Goal: Task Accomplishment & Management: Use online tool/utility

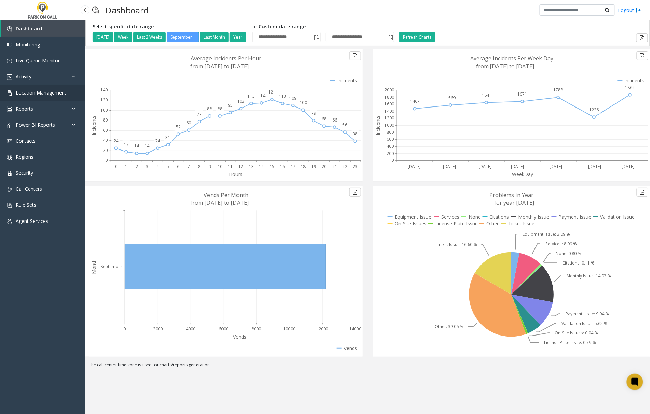
click at [41, 92] on span "Location Management" at bounding box center [41, 93] width 51 height 6
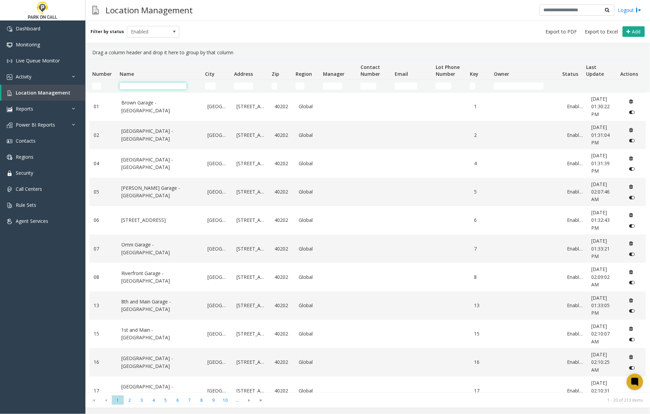
click at [147, 86] on input "Name Filter" at bounding box center [153, 86] width 67 height 7
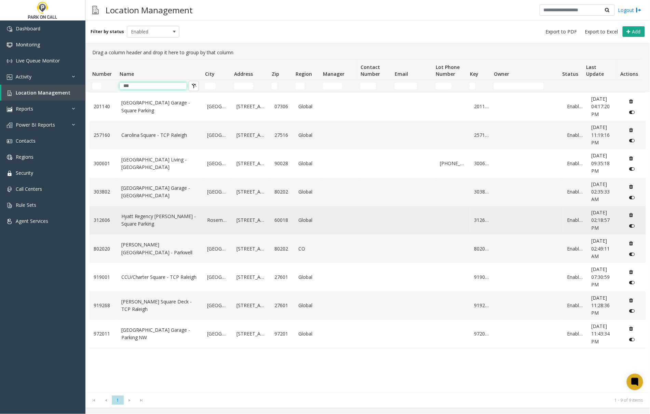
type input "***"
click at [176, 220] on link "Hyatt Regency [PERSON_NAME] - Square Parking" at bounding box center [160, 220] width 78 height 15
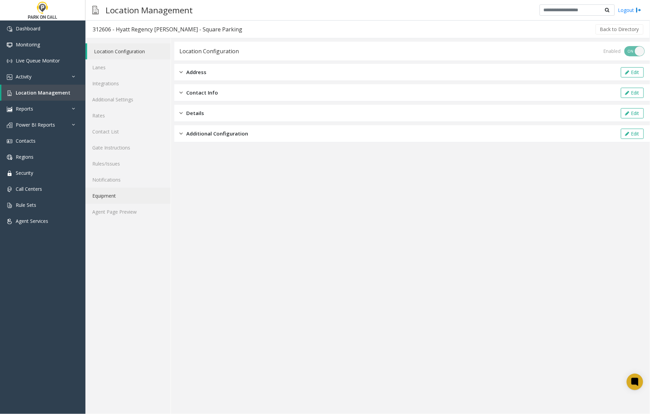
click at [120, 200] on link "Equipment" at bounding box center [127, 196] width 85 height 16
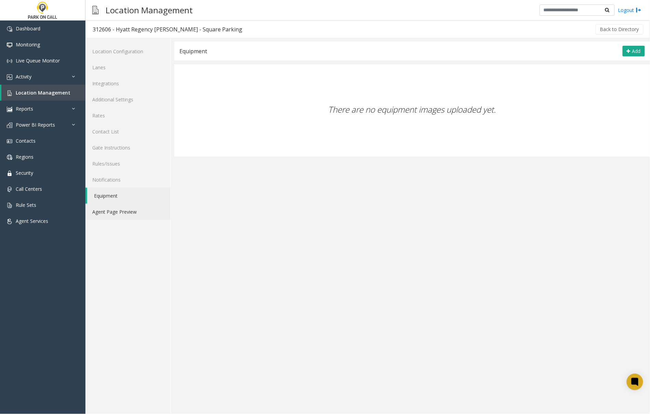
click at [118, 217] on link "Agent Page Preview" at bounding box center [127, 212] width 85 height 16
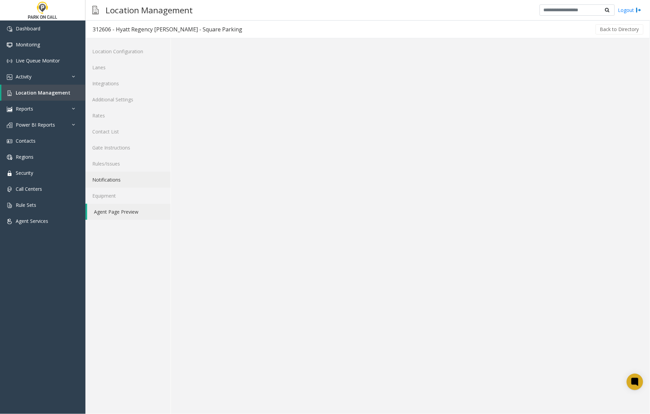
click at [113, 178] on link "Notifications" at bounding box center [127, 180] width 85 height 16
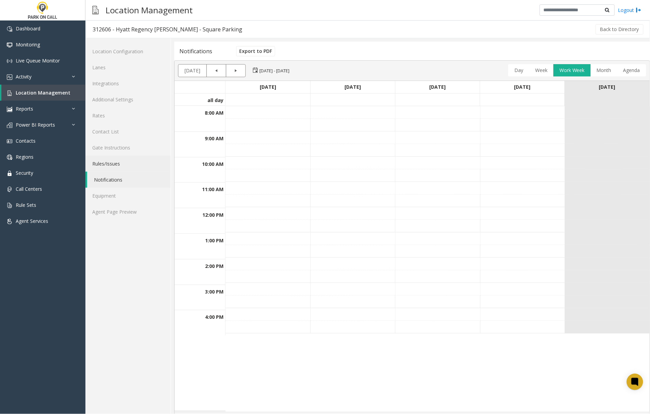
click at [95, 159] on link "Rules/Issues" at bounding box center [127, 164] width 85 height 16
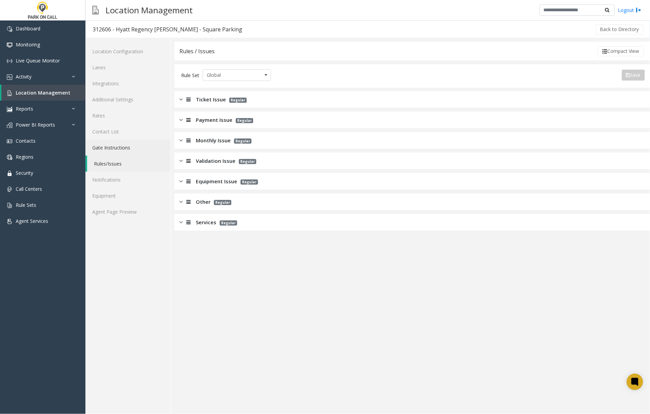
click at [111, 148] on link "Gate Instructions" at bounding box center [127, 148] width 85 height 16
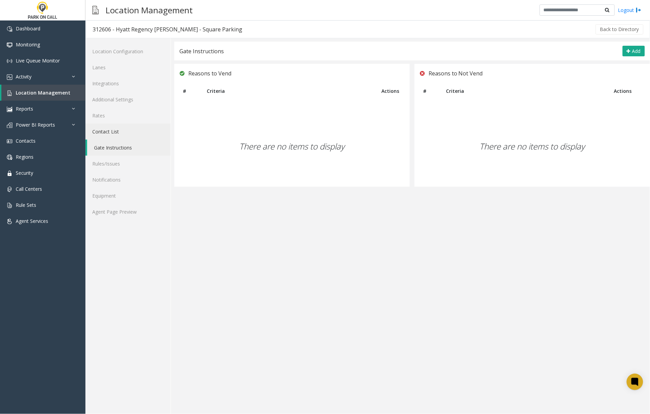
click at [110, 132] on link "Contact List" at bounding box center [127, 132] width 85 height 16
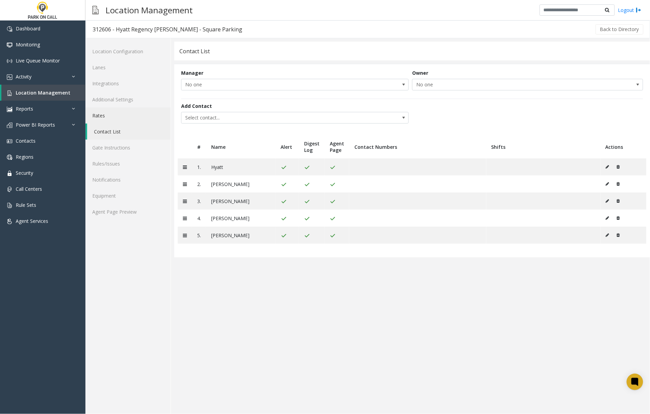
click at [106, 116] on link "Rates" at bounding box center [127, 116] width 85 height 16
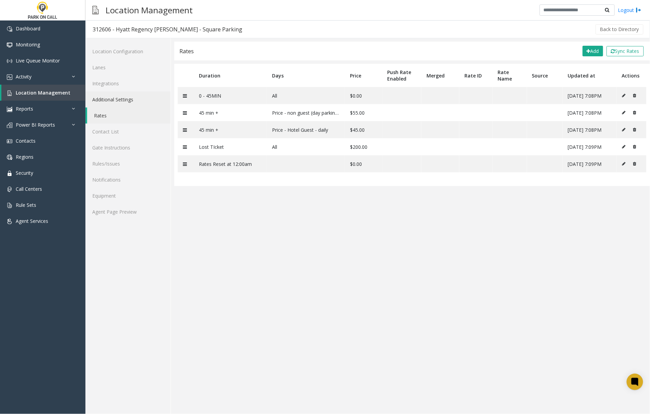
click at [107, 99] on link "Additional Settings" at bounding box center [127, 100] width 85 height 16
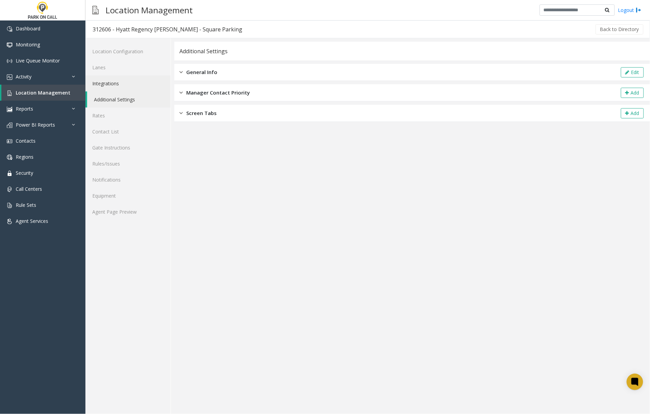
click at [110, 82] on link "Integrations" at bounding box center [127, 84] width 85 height 16
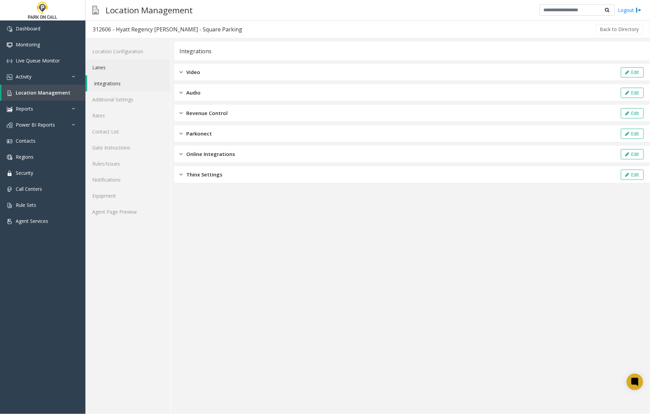
click at [107, 67] on link "Lanes" at bounding box center [127, 67] width 85 height 16
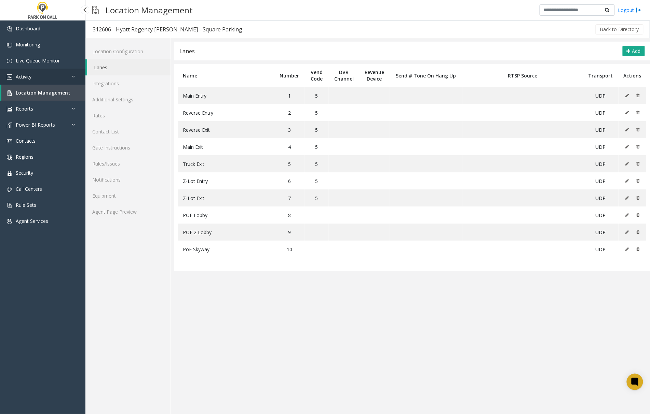
click at [25, 77] on span "Activity" at bounding box center [24, 76] width 16 height 6
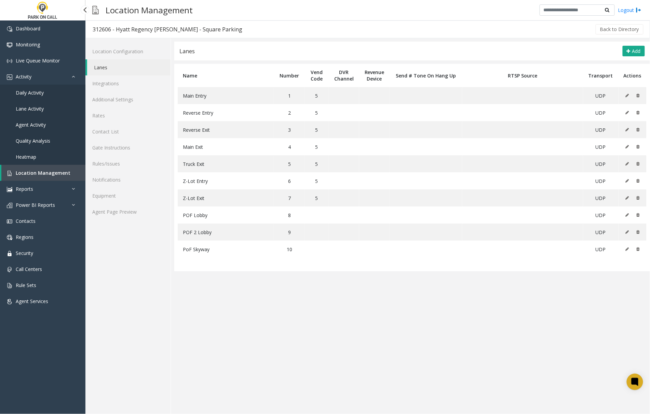
click at [29, 126] on span "Agent Activity" at bounding box center [31, 125] width 30 height 6
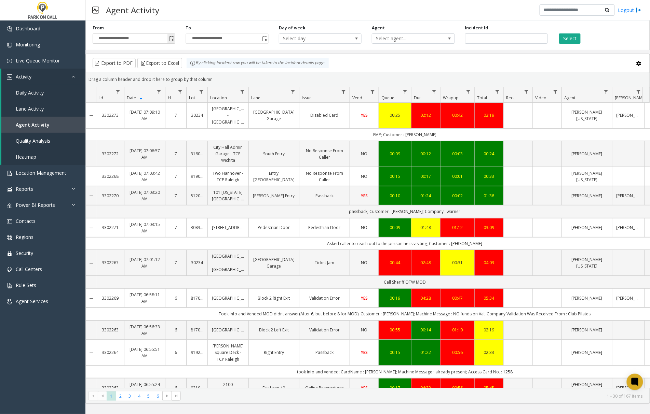
click at [171, 40] on span "Toggle popup" at bounding box center [171, 38] width 5 height 5
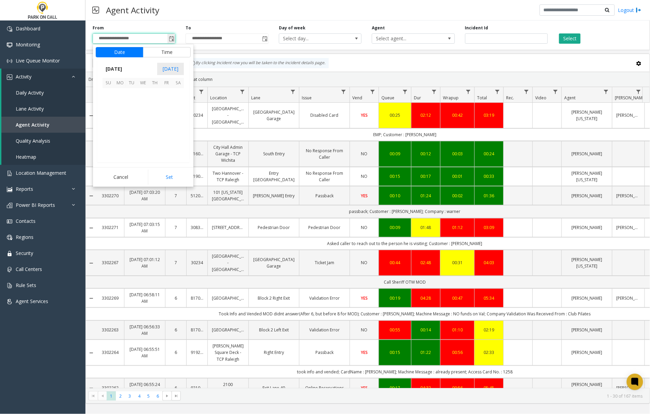
scroll to position [122613, 0]
click at [141, 116] on span "17" at bounding box center [143, 117] width 12 height 12
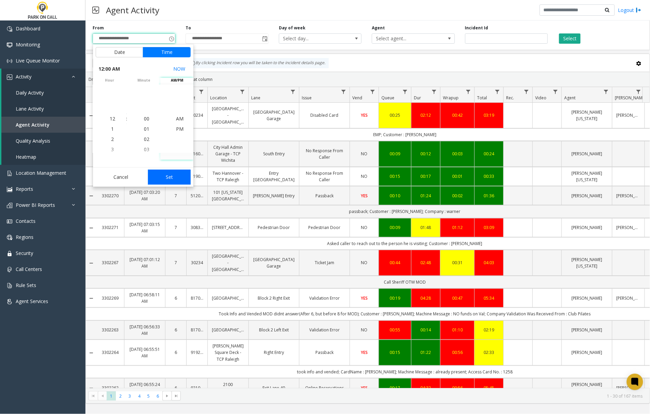
click at [170, 177] on button "Set" at bounding box center [169, 177] width 43 height 15
type input "**********"
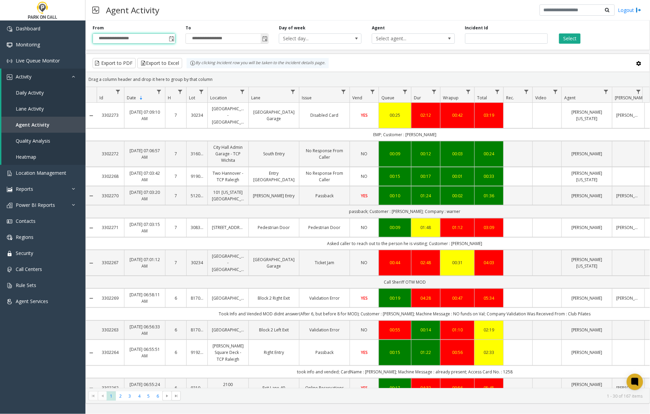
click at [264, 39] on span "Toggle popup" at bounding box center [264, 38] width 5 height 5
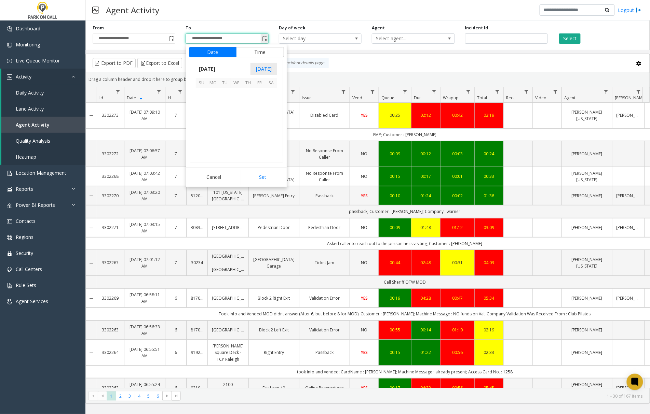
scroll to position [10, 0]
click at [238, 115] on span "17" at bounding box center [237, 117] width 12 height 12
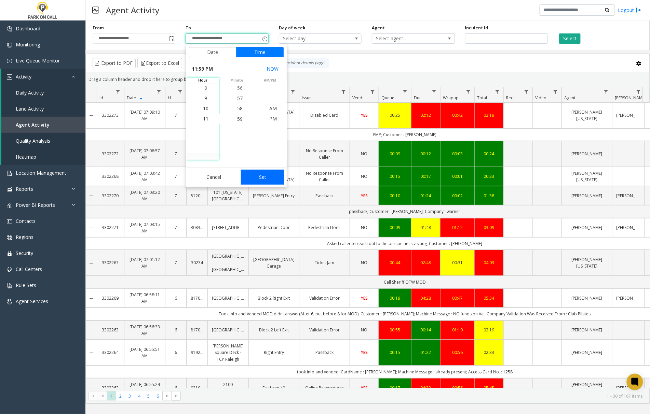
click at [261, 174] on button "Set" at bounding box center [262, 177] width 43 height 15
type input "**********"
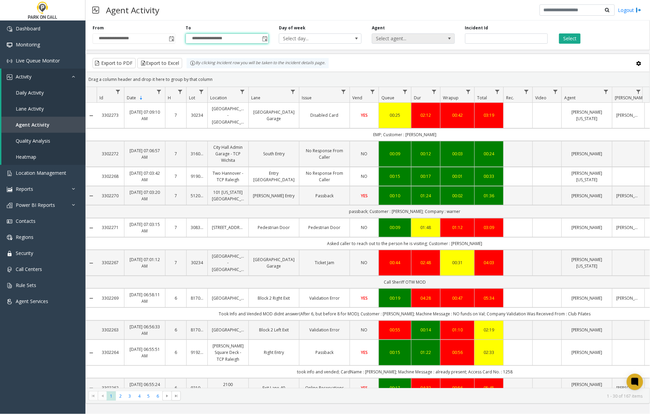
click at [386, 40] on span "Select agent..." at bounding box center [405, 39] width 66 height 10
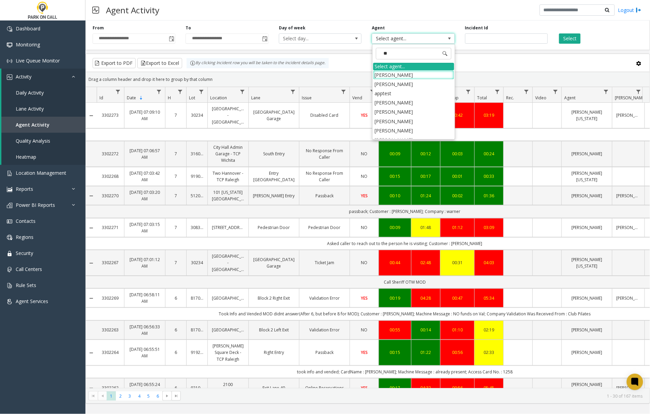
type input "***"
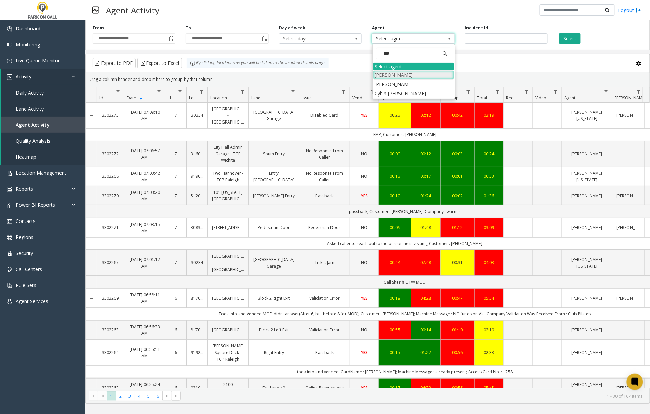
click at [403, 75] on li "[PERSON_NAME]" at bounding box center [413, 74] width 81 height 9
click at [563, 40] on button "Select" at bounding box center [570, 38] width 22 height 10
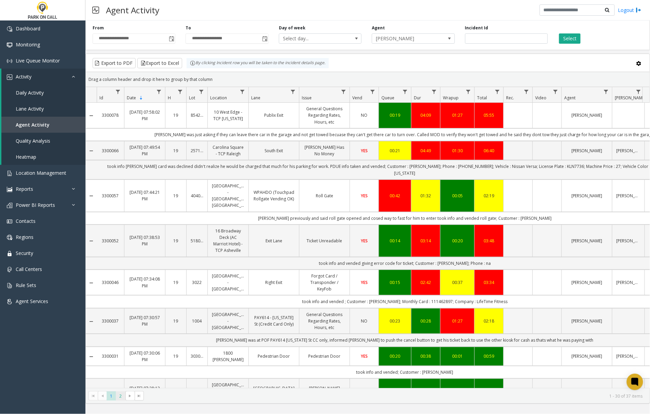
click at [119, 395] on span "2" at bounding box center [120, 396] width 9 height 9
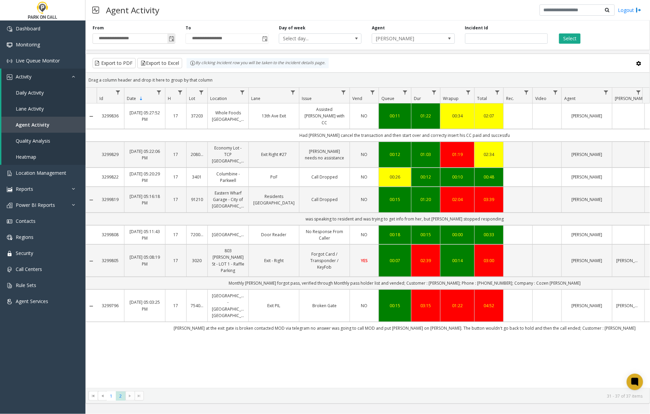
click at [171, 38] on span "Toggle popup" at bounding box center [171, 38] width 5 height 5
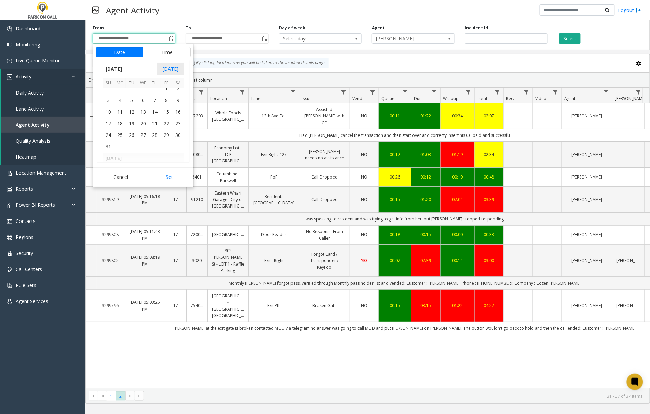
scroll to position [122522, 0]
click at [167, 128] on span "15" at bounding box center [167, 127] width 12 height 12
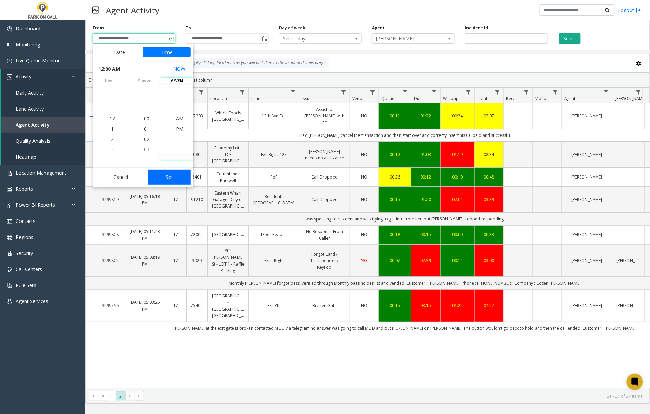
click at [167, 175] on button "Set" at bounding box center [169, 177] width 43 height 15
type input "**********"
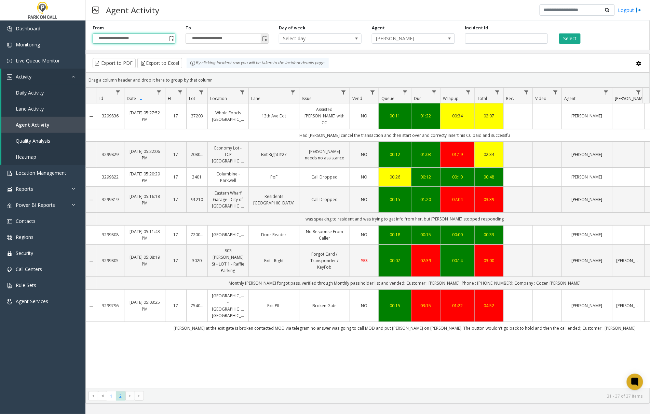
click at [265, 41] on span "Toggle popup" at bounding box center [264, 38] width 5 height 5
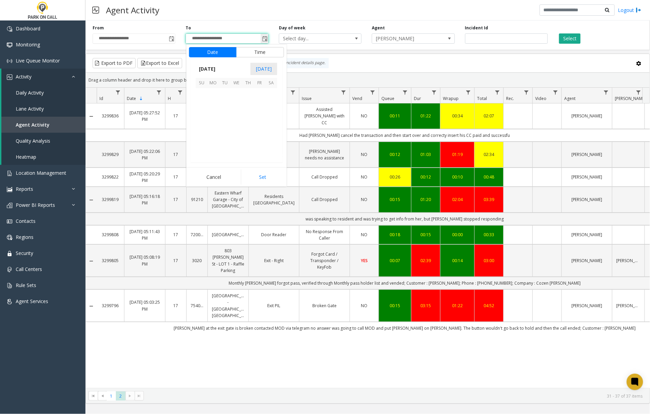
scroll to position [10, 0]
click at [249, 119] on span "18" at bounding box center [248, 117] width 12 height 12
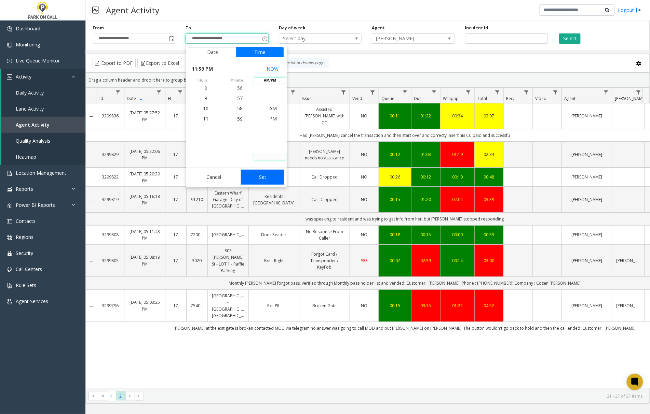
click at [256, 180] on button "Set" at bounding box center [262, 177] width 43 height 15
type input "**********"
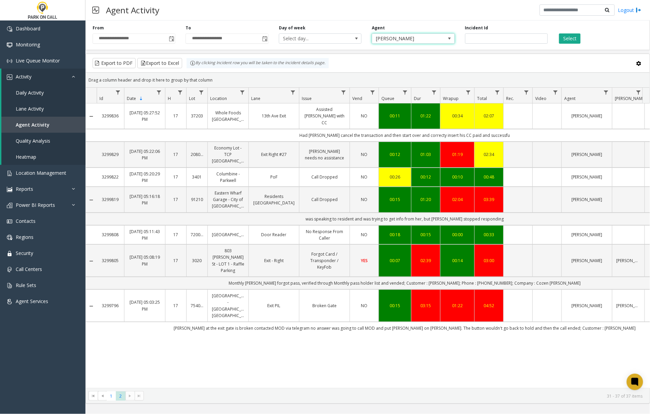
click at [428, 41] on span "[PERSON_NAME]" at bounding box center [405, 39] width 66 height 10
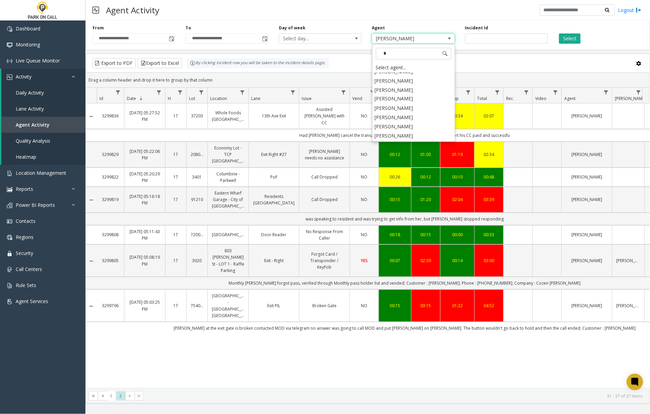
scroll to position [0, 0]
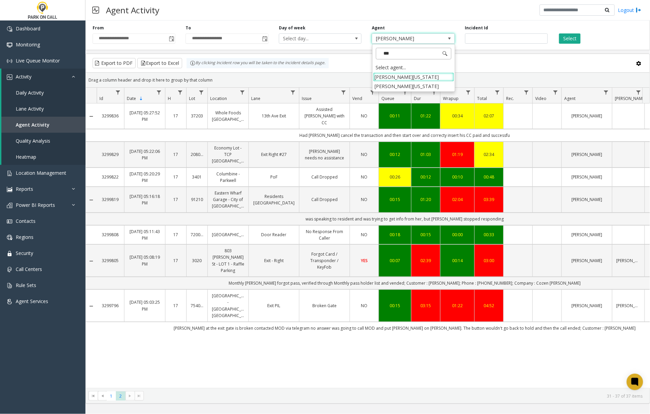
type input "****"
click at [418, 87] on li "[PERSON_NAME][US_STATE]" at bounding box center [413, 86] width 81 height 9
click at [565, 40] on button "Select" at bounding box center [570, 38] width 22 height 10
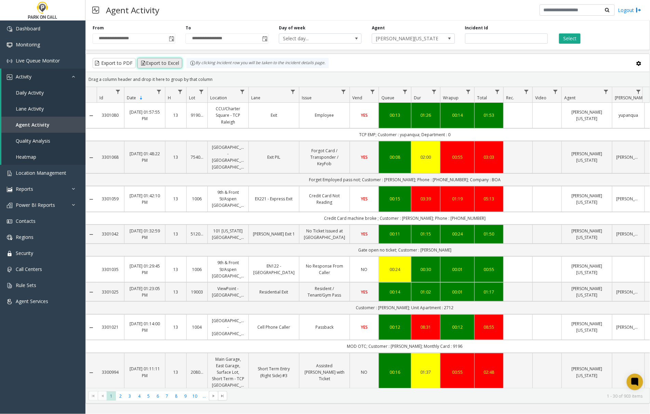
click at [161, 66] on button "Export to Excel" at bounding box center [159, 63] width 45 height 10
click at [153, 62] on button "Export to Excel" at bounding box center [159, 63] width 45 height 10
